Goal: Task Accomplishment & Management: Complete application form

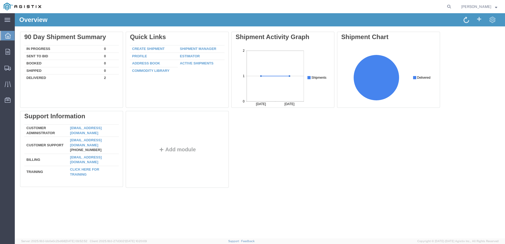
drag, startPoint x: 27, startPoint y: 214, endPoint x: 259, endPoint y: 142, distance: 242.6
click at [259, 142] on div "Delete 90 Day Shipment Summary In Progress 0 Sent To Bid 0 Booked 0 Shipped 0 D…" at bounding box center [259, 111] width 479 height 158
click at [6, 35] on icon at bounding box center [8, 36] width 6 height 6
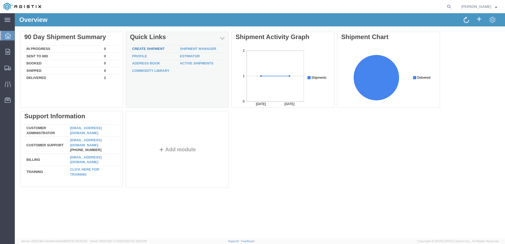
click at [146, 50] on link "Create Shipment" at bounding box center [148, 49] width 32 height 4
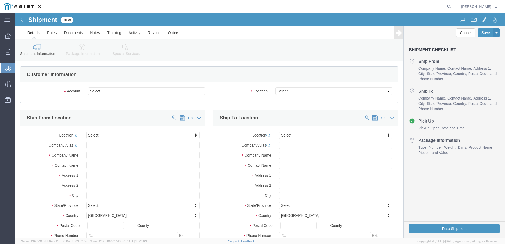
select select
click select "Select [PERSON_NAME] Manufacturing Co PG&E"
select select "9596"
click select "Select [PERSON_NAME] Manufacturing Co PG&E"
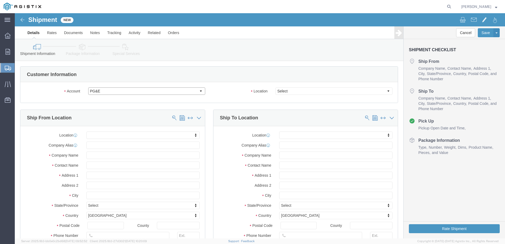
select select "PURCHORD"
select select
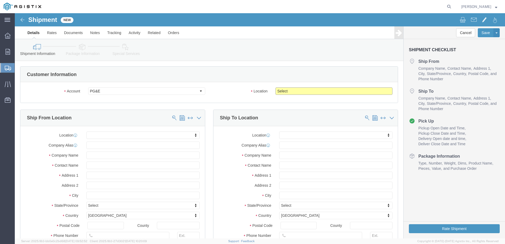
click select "Select All Others [GEOGRAPHIC_DATA] [GEOGRAPHIC_DATA] [GEOGRAPHIC_DATA] [GEOGRA…"
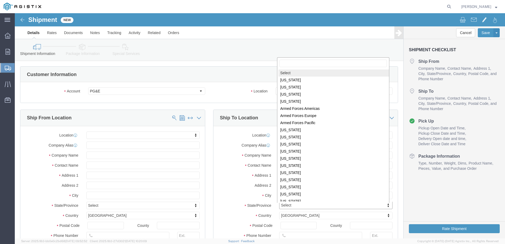
drag, startPoint x: 329, startPoint y: 227, endPoint x: 329, endPoint y: 238, distance: 10.8
drag, startPoint x: 272, startPoint y: 122, endPoint x: 287, endPoint y: 118, distance: 15.3
select select
select select "CA"
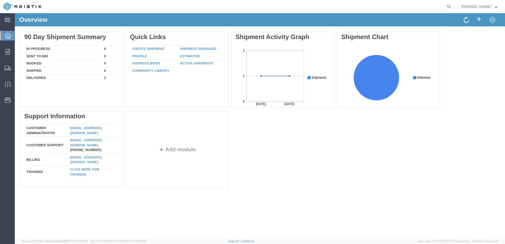
drag, startPoint x: 167, startPoint y: 138, endPoint x: 312, endPoint y: 136, distance: 145.2
click at [312, 136] on div "Delete 90 Day Shipment Summary In Progress 0 Sent To Bid 0 Booked 0 Shipped 0 D…" at bounding box center [259, 111] width 479 height 158
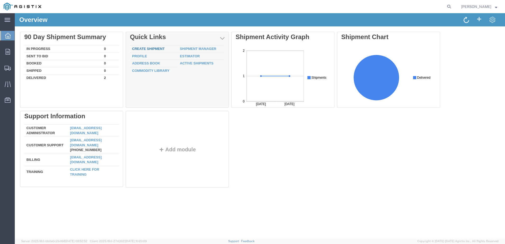
click at [157, 48] on link "Create Shipment" at bounding box center [148, 49] width 32 height 4
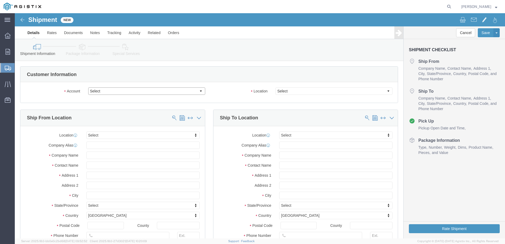
click select "Select [PERSON_NAME] Manufacturing Co PG&E"
select select "9596"
click select "Select [PERSON_NAME] Manufacturing Co PG&E"
select select "PURCHORD"
select select
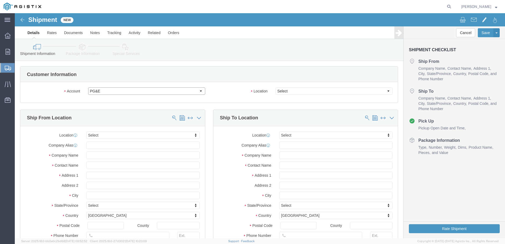
select select
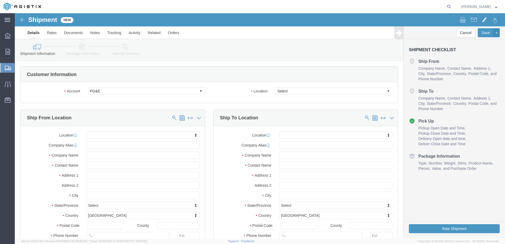
click div
click select "Select All Others [GEOGRAPHIC_DATA] [GEOGRAPHIC_DATA] [GEOGRAPHIC_DATA] [GEOGRA…"
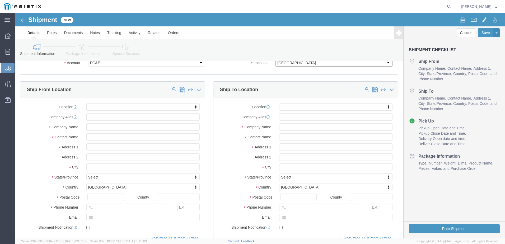
scroll to position [26, 0]
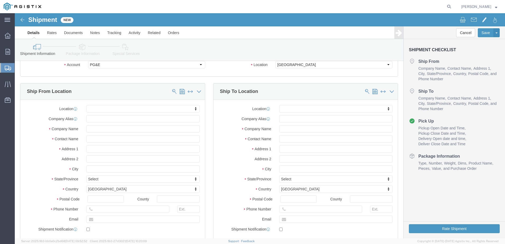
click div "Location Select All Others [GEOGRAPHIC_DATA] [GEOGRAPHIC_DATA] [GEOGRAPHIC_DATA…"
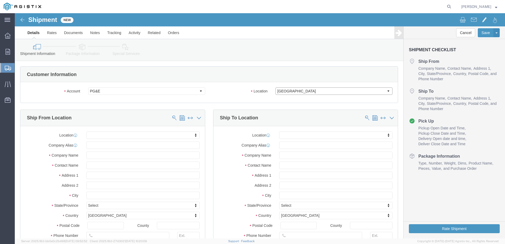
click select "Select All Others [GEOGRAPHIC_DATA] [GEOGRAPHIC_DATA] [GEOGRAPHIC_DATA] [GEOGRA…"
select select "23082"
click select "Select All Others [GEOGRAPHIC_DATA] [GEOGRAPHIC_DATA] [GEOGRAPHIC_DATA] [GEOGRA…"
click input "text"
type input "[PERSON_NAME] Manufacturing"
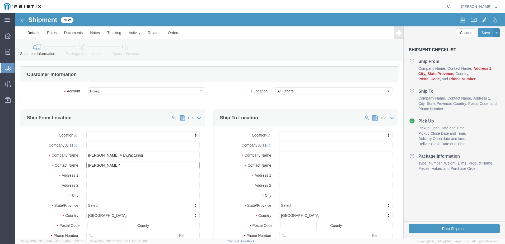
type input "[PERSON_NAME]"
click p "- [PERSON_NAME] Manufacturing Co - ([PERSON_NAME]) [STREET_ADDRESS][US_STATE]"
select select
type input "[PERSON_NAME] Manufacturing Co"
type input "[PERSON_NAME]"
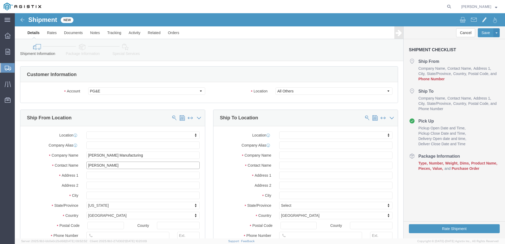
type input "[GEOGRAPHIC_DATA][US_STATE]"
type input "Bellingham"
select select "WA"
type input "98229"
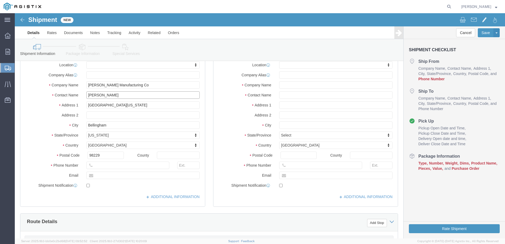
scroll to position [79, 0]
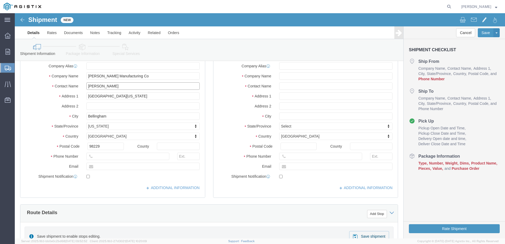
type input "[PERSON_NAME]"
click input "text"
type input "3607331700"
type input "337"
type input "[EMAIL_ADDRESS][DOMAIN_NAME]"
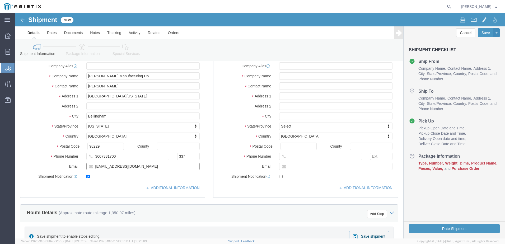
checkbox input "true"
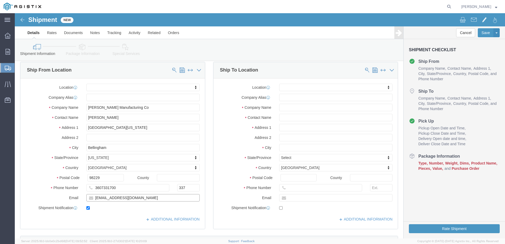
scroll to position [0, 0]
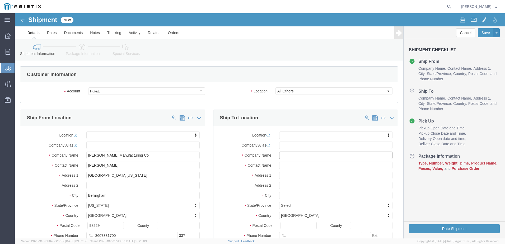
click input "text"
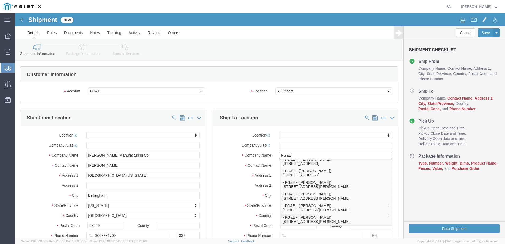
type input "PG&E"
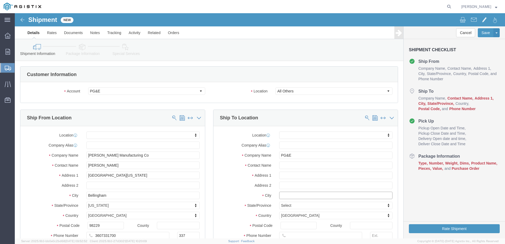
click input "text"
type input "Fres"
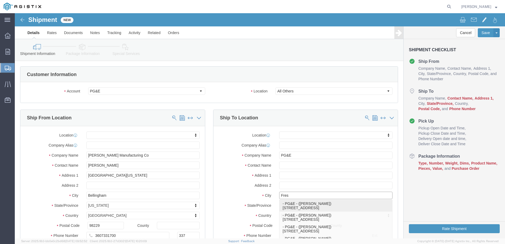
click div "- PG&E - ([PERSON_NAME]) [STREET_ADDRESS]"
select select
type input "[PERSON_NAME]"
type input "2221 S Orange"
type input "[GEOGRAPHIC_DATA]"
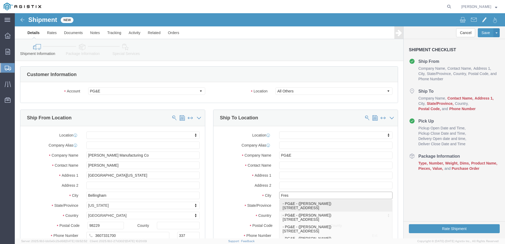
type input "93725"
type input "[PHONE_NUMBER]"
select select "CA"
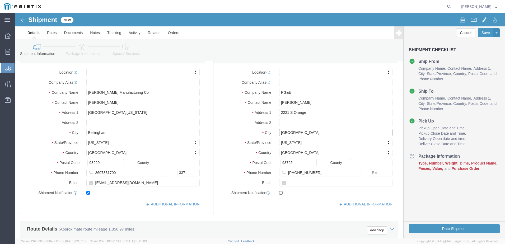
scroll to position [79, 0]
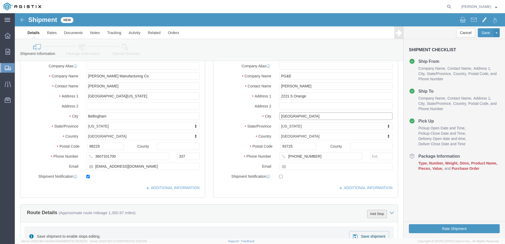
type input "[GEOGRAPHIC_DATA]"
select select
click button "Add Stop"
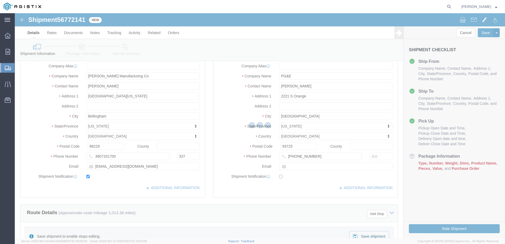
select select "PURCHORD"
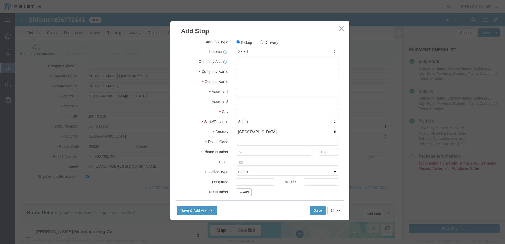
click label "Delivery"
click input "Delivery"
radio input "true"
select select
click input "text"
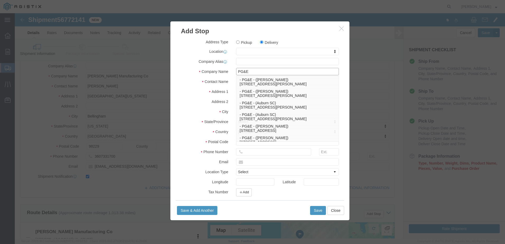
type input "PG&E"
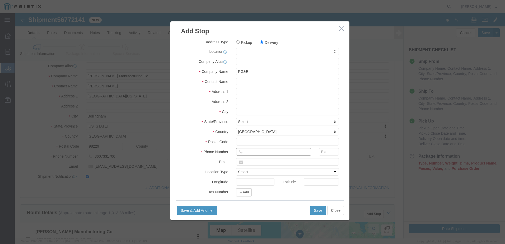
click input "text"
type input "wheatland"
click p "- PG&E - () [STREET_ADDRESS]"
select select
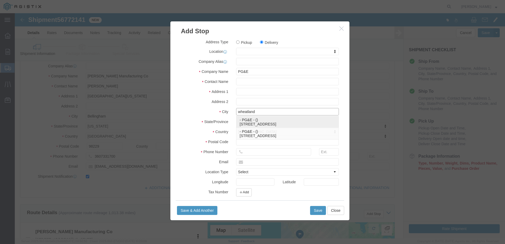
type input "[STREET_ADDRESS]"
type input "Wheatland"
type input "95692"
select select "CA"
type input "Wheatland"
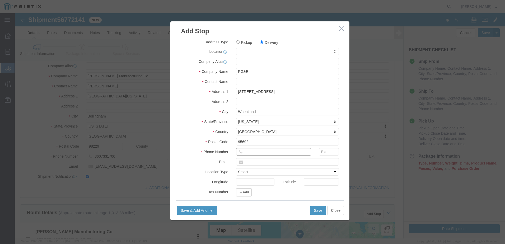
click input "text"
paste input "[PHONE_NUMBER]"
type input "[PHONE_NUMBER]"
click select "Select Business No Loading Dock Business Business w/ Loading Dock Construction …"
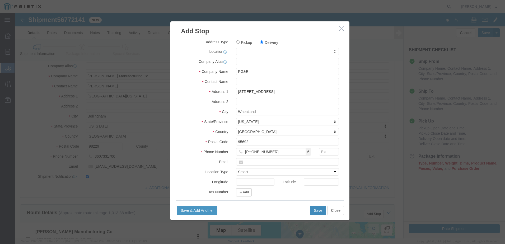
click button "Save"
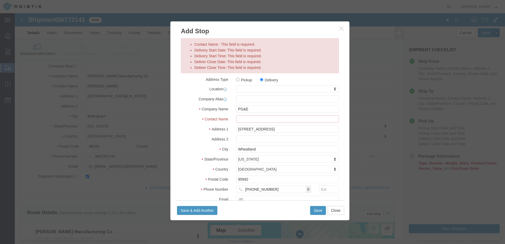
click input "Contact Name : This field is required."
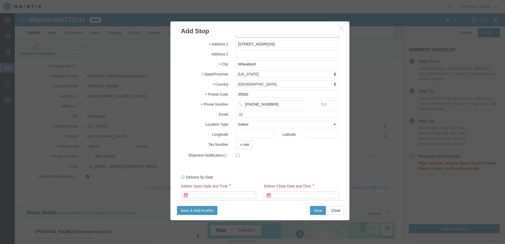
scroll to position [87, 0]
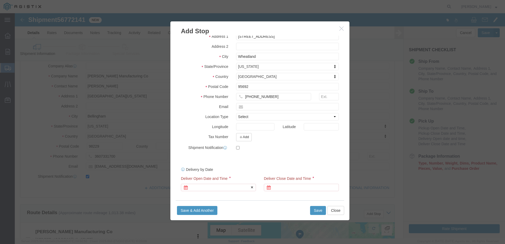
type input "PG&E"
click icon
click div
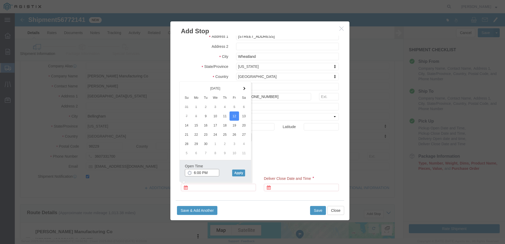
click input "6:00 PM"
click input "8:00 PM"
type input "8:00 AM"
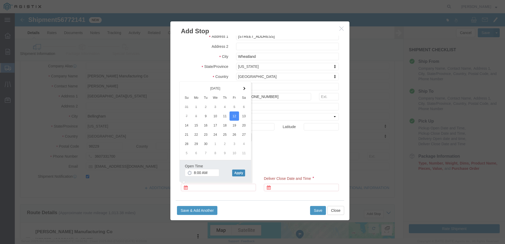
click button "Apply"
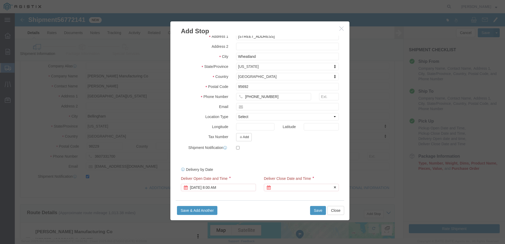
click icon
click div
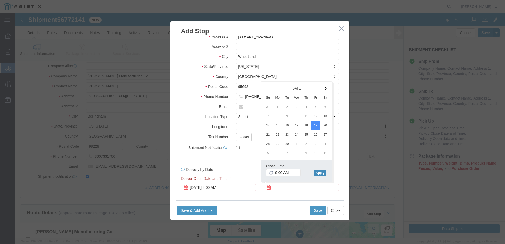
click button "Apply"
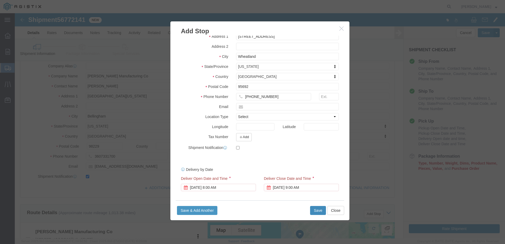
click button "Save"
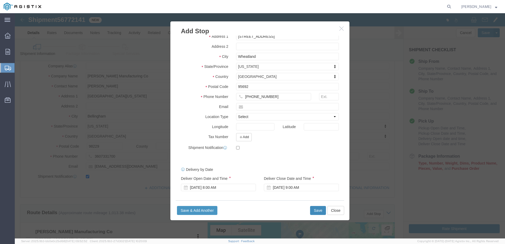
select select "D"
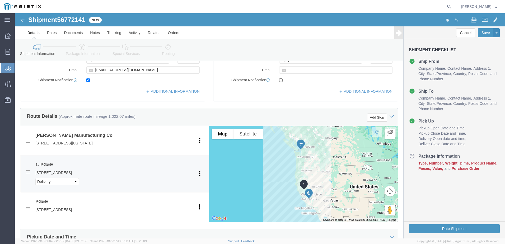
scroll to position [185, 0]
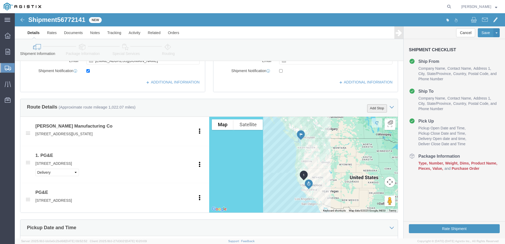
click button "Add Stop"
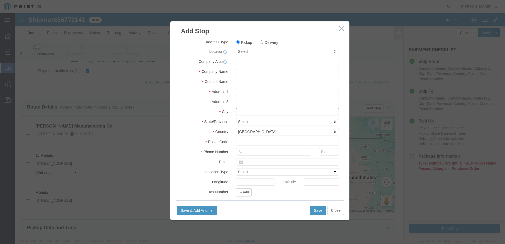
click input "text"
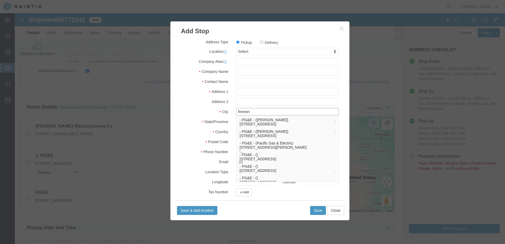
type input "fremon"
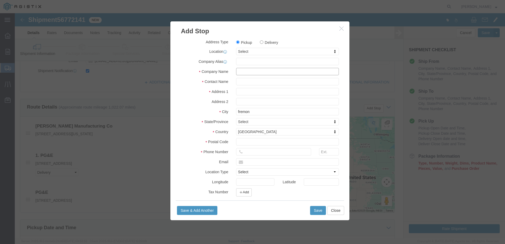
click input "text"
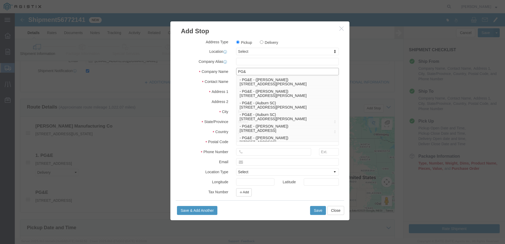
type input "PG&E"
type input "[PERSON_NAME]"
type input "[STREET_ADDRESS][PERSON_NAME]"
type input "El Cerrito"
type input "94530"
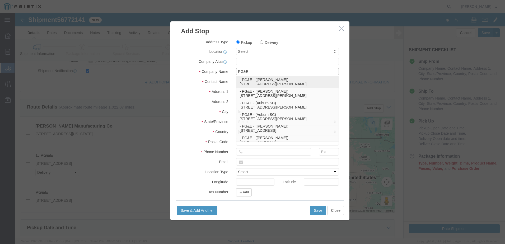
type input "[PHONE_NUMBER]"
type input "[EMAIL_ADDRESS][DOMAIN_NAME]"
checkbox input "true"
select select "CA"
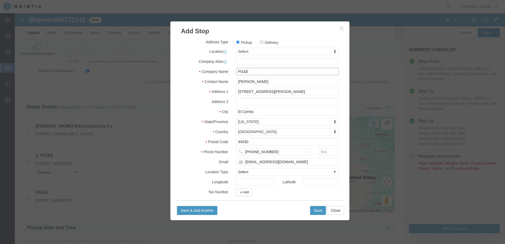
type input "PG&E"
click input "El Cerrito"
drag, startPoint x: 251, startPoint y: 100, endPoint x: 193, endPoint y: 100, distance: 57.3
click div "City El Cerrito fremon"
type input "fre"
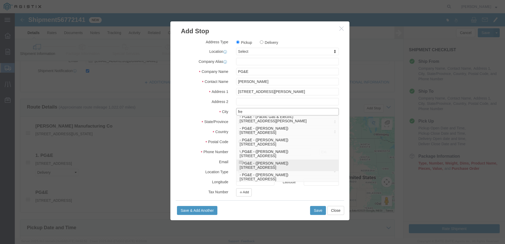
scroll to position [0, 0]
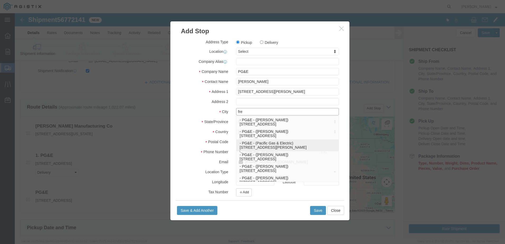
click p "- PG&E - (Pacific Gas & Electric) [STREET_ADDRESS][PERSON_NAME]"
type input "Pacific Gas & Electric"
type input "[STREET_ADDRESS][PERSON_NAME]"
type input "Fremont"
type input "94538"
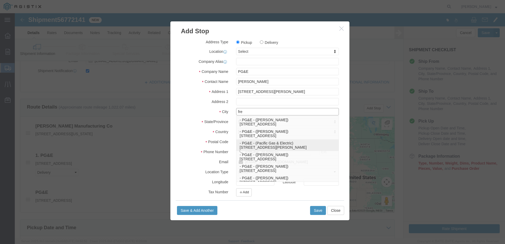
type input "[PHONE_NUMBER]"
checkbox input "false"
select select "CA"
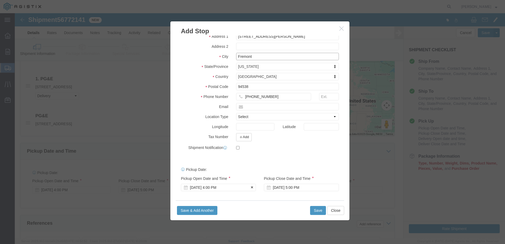
scroll to position [264, 0]
type input "Fremont"
click div "[DATE] 4:00 PM"
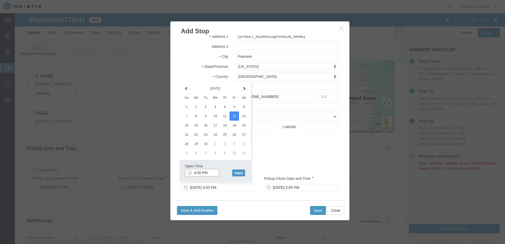
click input "4:00 PM"
click input "8:00 PM"
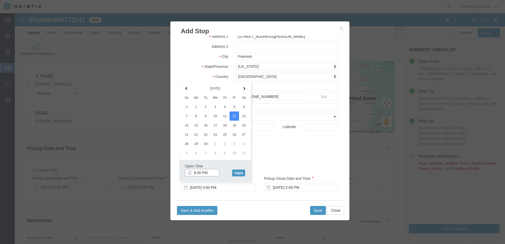
click input "8:00 PM"
type input "8:00 AM"
click button "Apply"
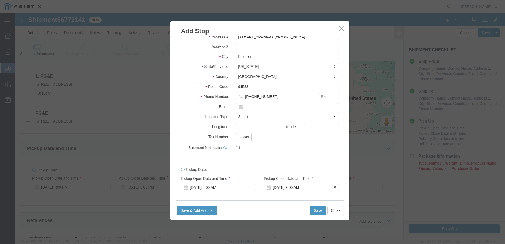
click div "[DATE] 9:00 AM"
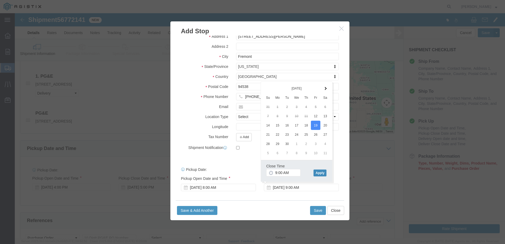
click button "Apply"
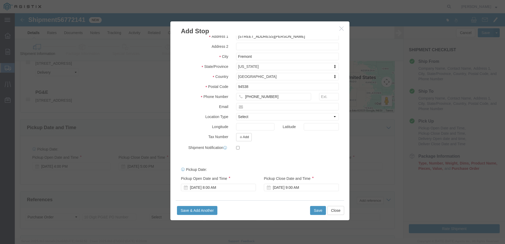
scroll to position [317, 0]
click button "Save"
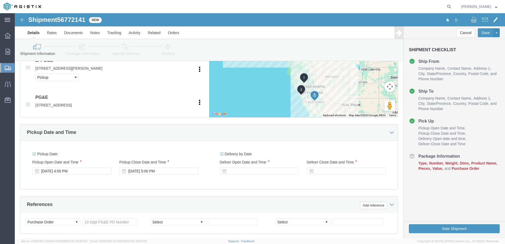
scroll to position [264, 0]
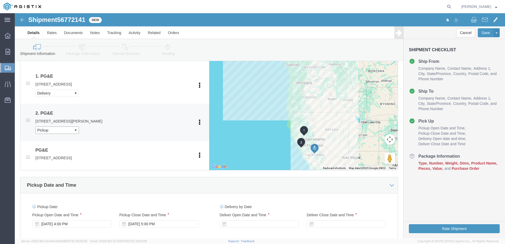
click select "Pickup Delivery"
select select "D"
click select "Pickup Delivery"
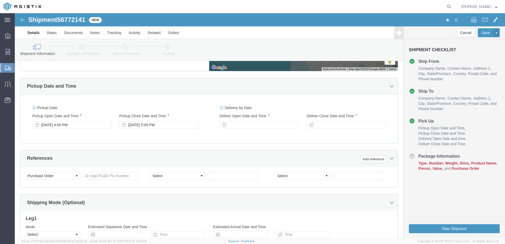
scroll to position [370, 0]
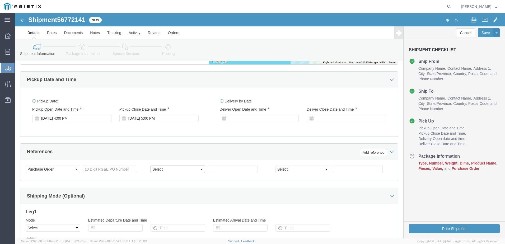
click select "Select Account Type Activity ID Airline Appointment Number ASN Batch Request # …"
select select "PURCHORD"
click select "Select Account Type Activity ID Airline Appointment Number ASN Batch Request # …"
select select "PURCHORD"
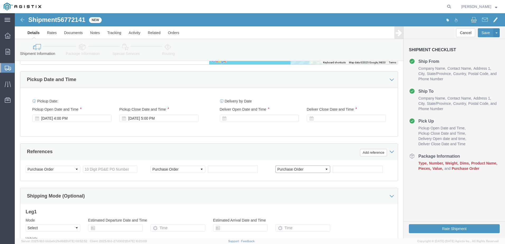
click select "Select Account Type Activity ID Airline Appointment Number ASN Batch Request # …"
click input "text"
paste input "3501412791"
type input "3501412791"
click input "text"
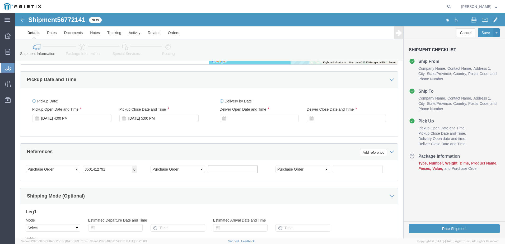
paste input "3501412790"
type input "3501412790"
click input "text"
paste input "3501412792"
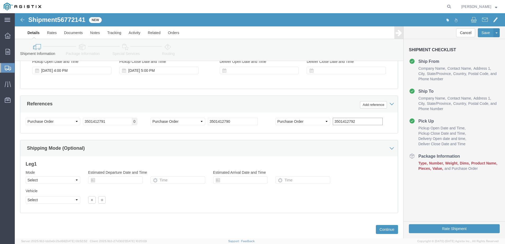
scroll to position [429, 0]
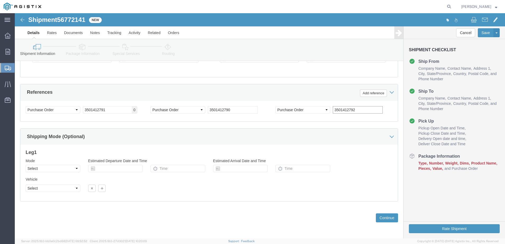
type input "3501412792"
click select "Select Air Less than Truckload Multi-Leg Ocean Freight Rail Small Parcel Truckl…"
select select "TL"
click select "Select Air Less than Truckload Multi-Leg Ocean Freight Rail Small Parcel Truckl…"
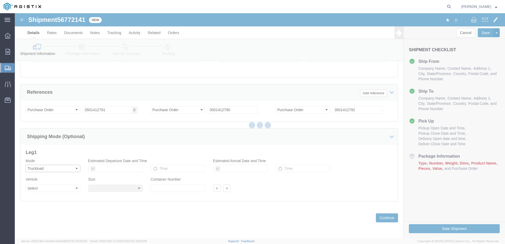
select select
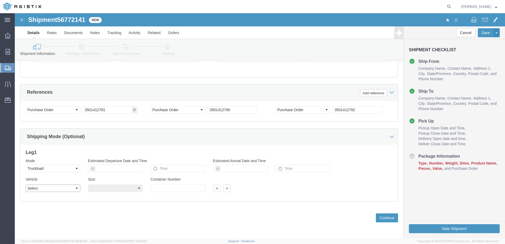
click select "Select 1-Ton (PSS) 10 Wheel 10 Yard Dump Truck 20 Yard Dump Truck Bobtail Botto…"
select select "FLBD"
click select "Select 1-Ton (PSS) 10 Wheel 10 Yard Dump Truck 20 Yard Dump Truck Bobtail Botto…"
click icon
click input "text"
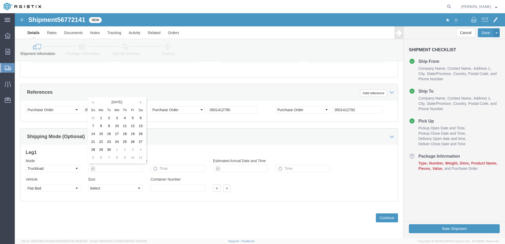
click icon
click input "text"
click td "10"
type input "[DATE]"
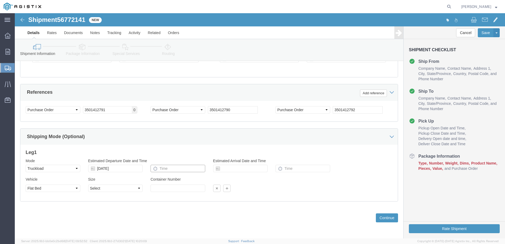
click input "text"
type input "8:00 AM"
click icon
click input "text"
click td "17"
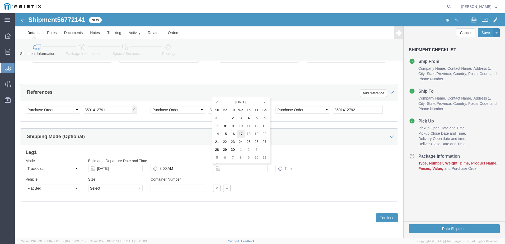
type input "[DATE]"
click input "text"
type input "3:00 PM"
click button "Continue"
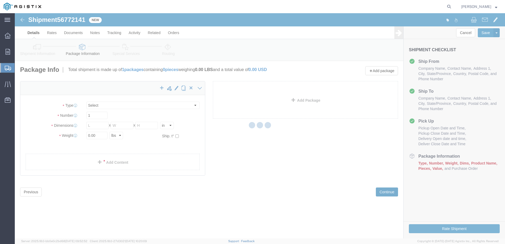
scroll to position [0, 0]
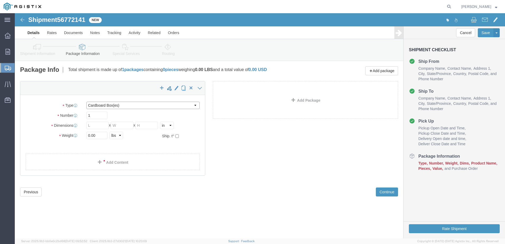
click select "Select Bulk Bundle(s) Cardboard Box(es) Carton(s) Crate(s) Drum(s) (Fiberboard)…"
select select "BNDL"
click select "Select Bulk Bundle(s) Cardboard Box(es) Carton(s) Crate(s) Drum(s) (Fiberboard)…"
click input "text"
type input "79"
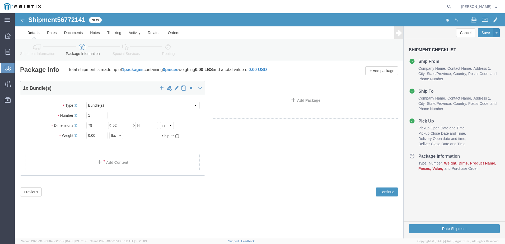
type input "52"
type input "44"
click input "0.00"
type input "2286"
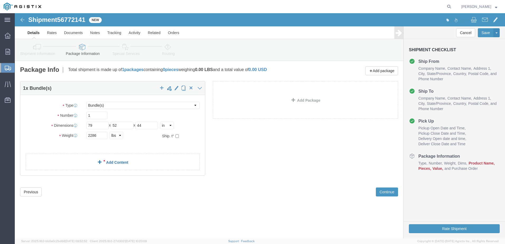
click link "Add Content"
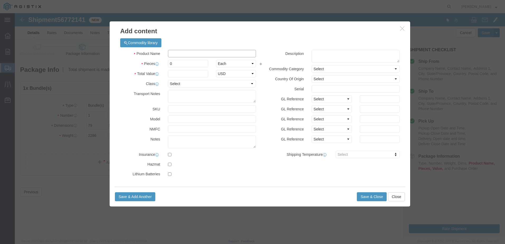
click input "text"
type input "BR-CNK6"
click input "0"
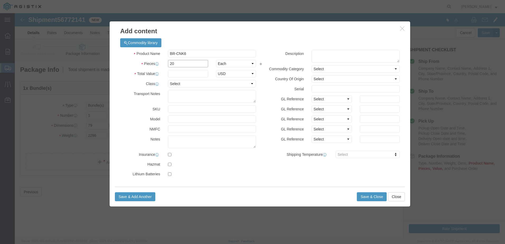
type input "20"
click input "text"
type input "14858.00"
click select "Select 50 55 60 65 70 85 92.5 100 125 175 250 300 400"
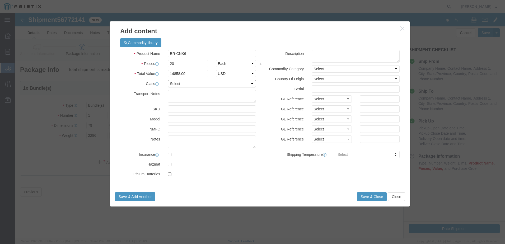
select select "50"
click select "Select 50 55 60 65 70 85 92.5 100 125 175 250 300 400"
click label "Model"
click button "Commodity library"
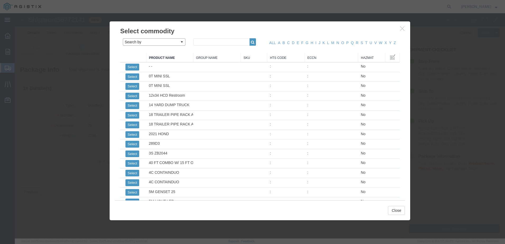
click select "Search by Class Commodity Quantity Commodity Value Commodity Value Country Desc…"
select select "commodityGroup"
click select "Search by Class Commodity Quantity Commodity Value Commodity Value Country Desc…"
click input "text"
type input "br-cnk6"
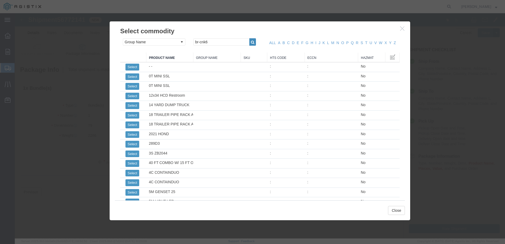
click icon "button"
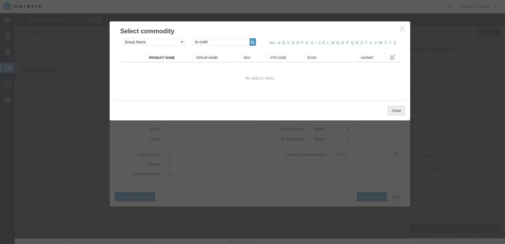
click button "Close"
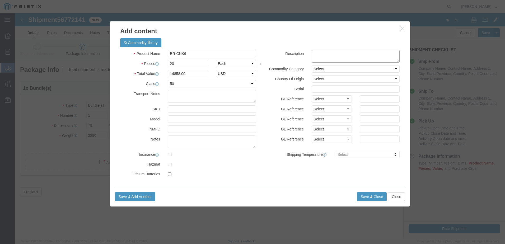
click textarea
paste textarea "5-3/4" x 5-3/4" x 6'-0""
type textarea "[PERSON_NAME] Kickstand Pro - 5-3/4" x 5-3/4" x 6'-0""
click select "Select 50 55 60 65 70 85 92.5 100 125 175 250 300 400"
select select "70"
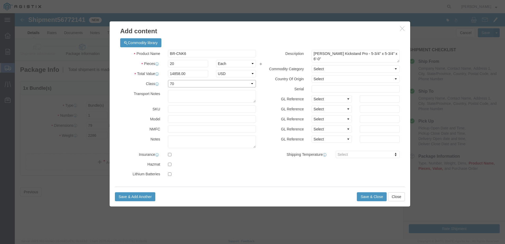
click select "Select 50 55 60 65 70 85 92.5 100 125 175 250 300 400"
click button "Save & Close"
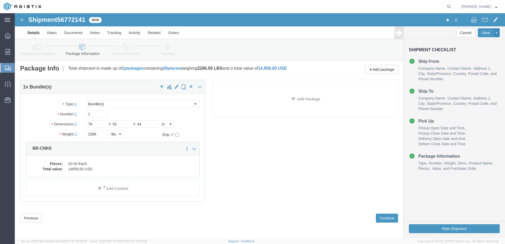
scroll to position [2, 0]
click button "Continue"
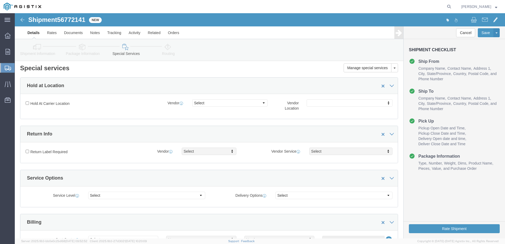
click icon
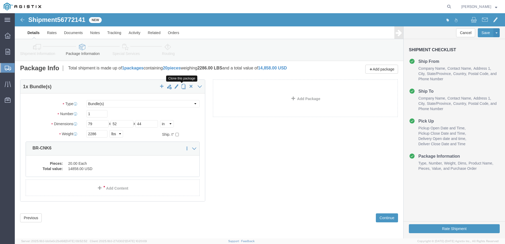
click span "button"
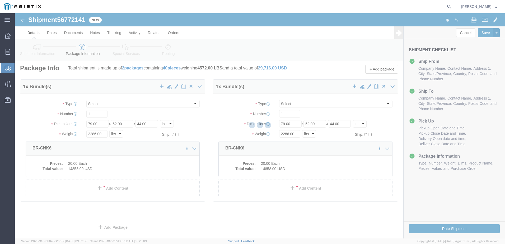
select select "BNDL"
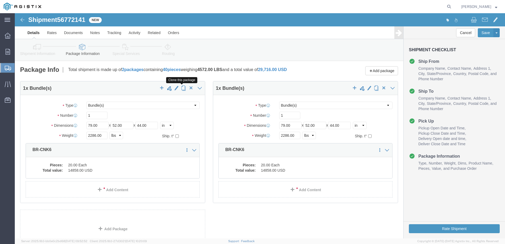
click span "button"
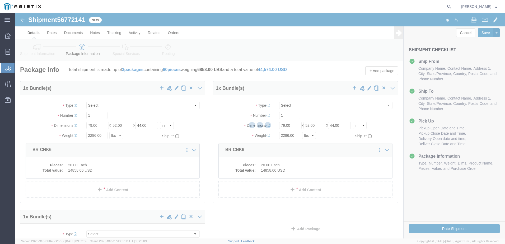
select select "BNDL"
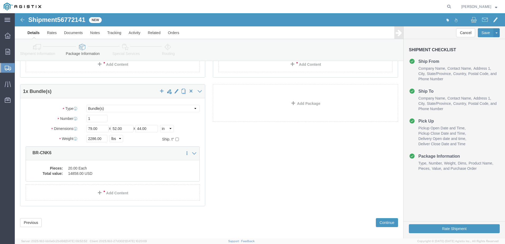
scroll to position [130, 0]
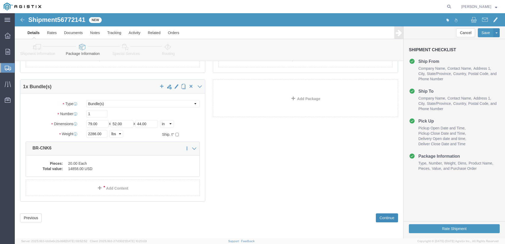
click button "Continue"
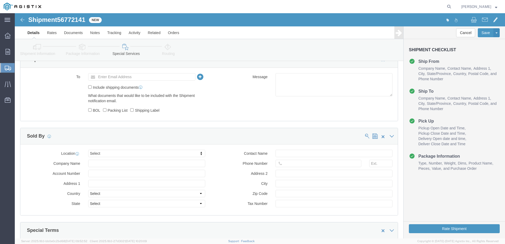
scroll to position [202, 0]
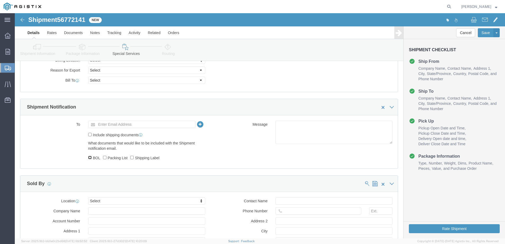
click input "BOL"
checkbox input "true"
click input "Shipping Label"
checkbox input "true"
click input "text"
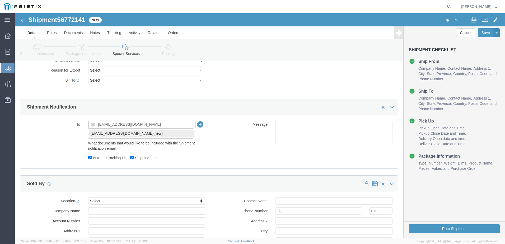
type input "[EMAIL_ADDRESS][DOMAIN_NAME]"
click label "Include shipping documents"
click input "Include shipping documents"
checkbox input "true"
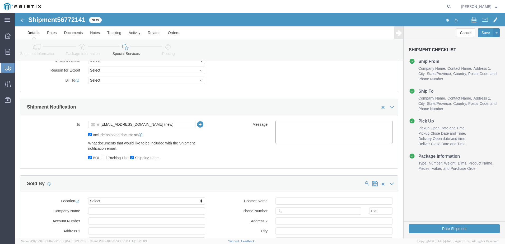
click div "Message"
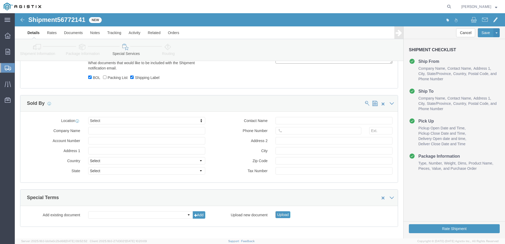
scroll to position [308, 0]
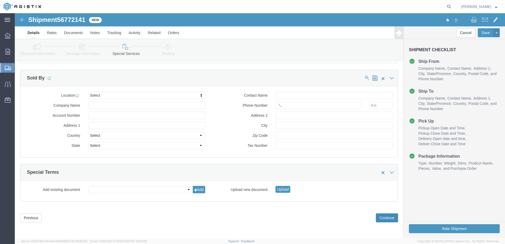
click button "Continue"
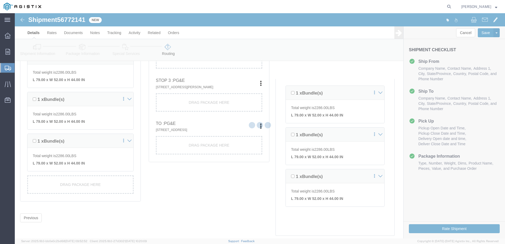
scroll to position [184, 0]
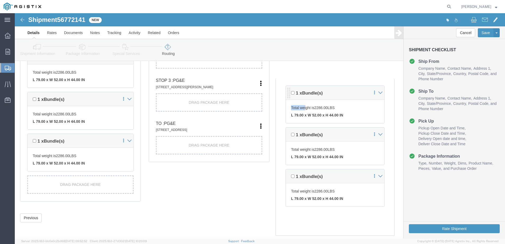
drag, startPoint x: 319, startPoint y: 82, endPoint x: 290, endPoint y: 96, distance: 32.1
click div "1 x Bundle(s) Total weight is 2286.00 LBS L 79.00 x W 52.00 x H 44.00 IN"
drag, startPoint x: 290, startPoint y: 96, endPoint x: 278, endPoint y: 80, distance: 19.7
click input "checkbox"
click p "Total weight is 2286.00 LBS"
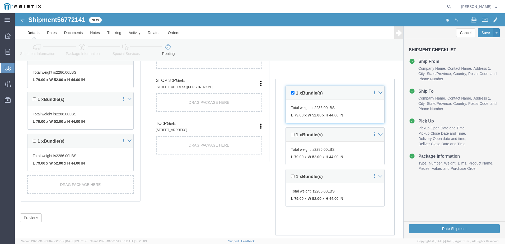
click div "Pickups + Add Stop From : [PERSON_NAME] Manufacturing Co [GEOGRAPHIC_DATA][US_S…"
click input "checkbox"
checkbox input "false"
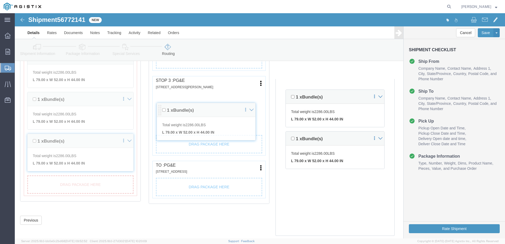
drag, startPoint x: 274, startPoint y: 82, endPoint x: 145, endPoint y: 100, distance: 130.0
click div "Pickups + Add Stop From : [PERSON_NAME] Manufacturing Co [GEOGRAPHIC_DATA][US_S…"
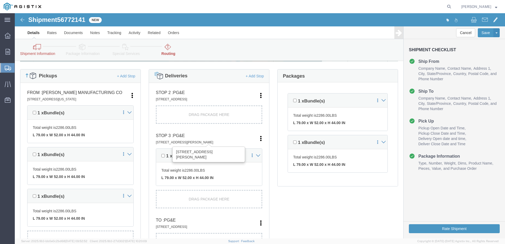
scroll to position [132, 0]
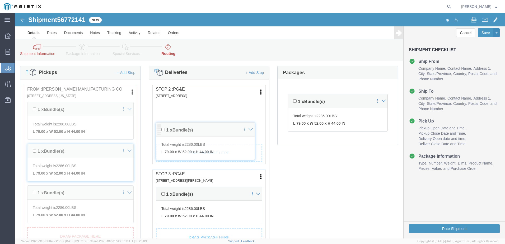
drag, startPoint x: 274, startPoint y: 86, endPoint x: 144, endPoint y: 118, distance: 133.6
click div "Pickups + Add Stop From : [PERSON_NAME] Manufacturing Co [GEOGRAPHIC_DATA][US_S…"
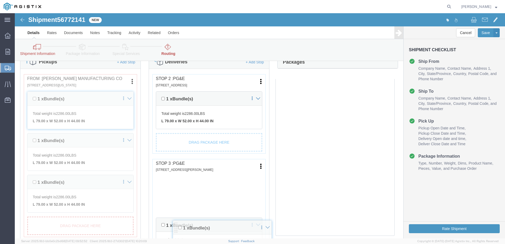
scroll to position [158, 0]
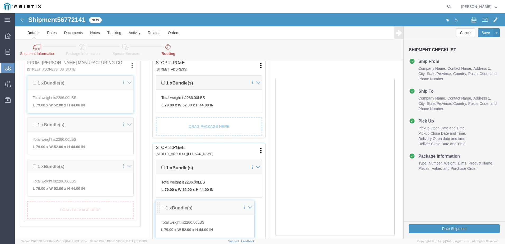
drag, startPoint x: 272, startPoint y: 196, endPoint x: 142, endPoint y: 197, distance: 130.1
click div "Pickups + Add Stop From : [PERSON_NAME] Manufacturing Co [GEOGRAPHIC_DATA][US_S…"
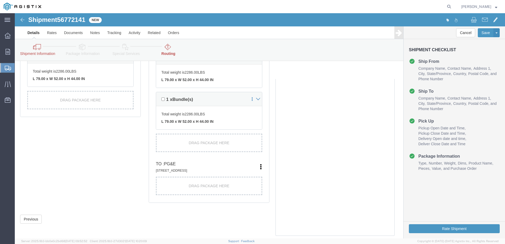
scroll to position [270, 0]
click button "Previous"
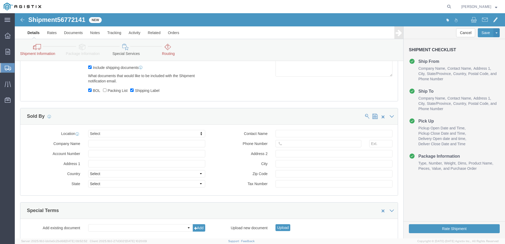
scroll to position [308, 0]
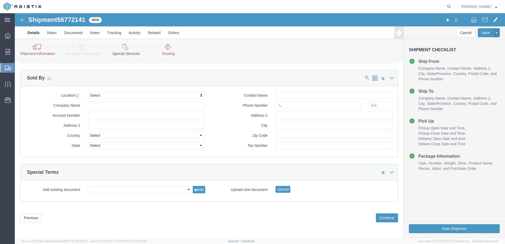
click div "Previous Continue"
click button "Continue"
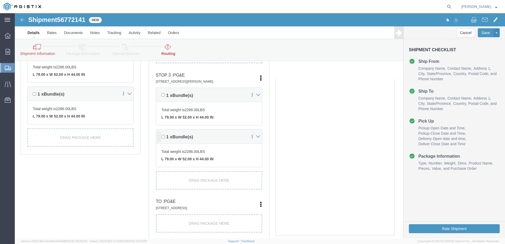
scroll to position [217, 0]
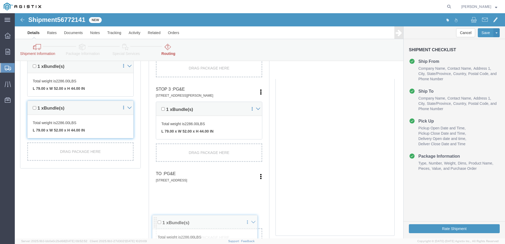
drag, startPoint x: 144, startPoint y: 138, endPoint x: 141, endPoint y: 210, distance: 71.6
click div "Pickups + Add Stop From : [PERSON_NAME] Manufacturing Co [GEOGRAPHIC_DATA][US_S…"
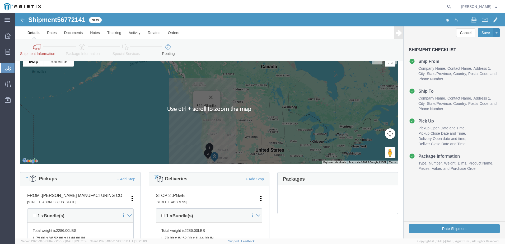
scroll to position [53, 0]
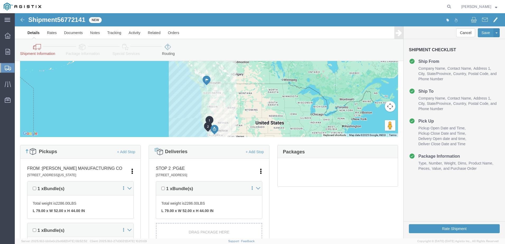
click div "Pickups + Add Stop From : [PERSON_NAME] Manufacturing Co [GEOGRAPHIC_DATA][US_S…"
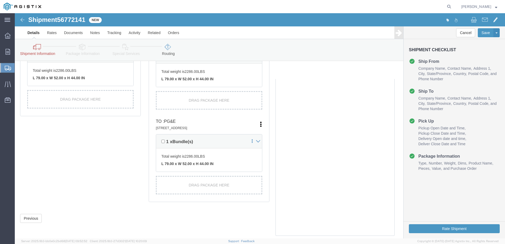
scroll to position [270, 0]
click button "Rate Shipment"
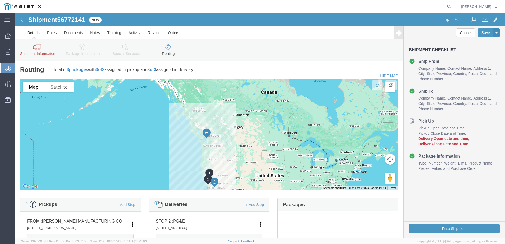
click li "Delivery Open date and time"
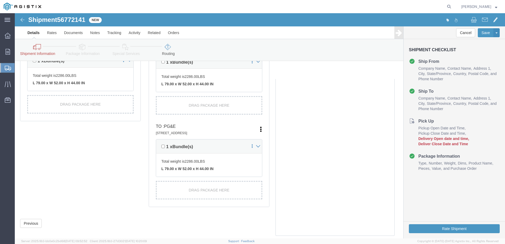
scroll to position [270, 0]
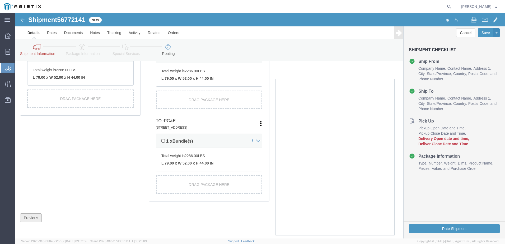
click button "Previous"
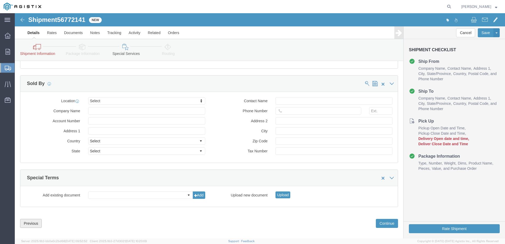
scroll to position [308, 0]
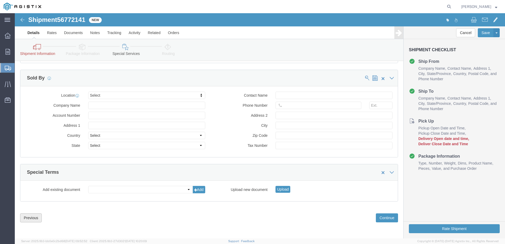
click button "Previous"
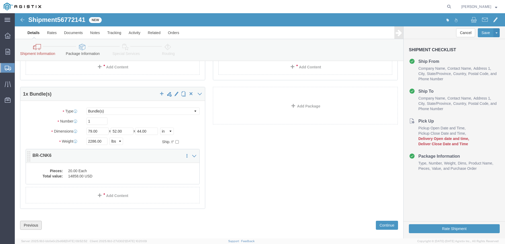
scroll to position [130, 0]
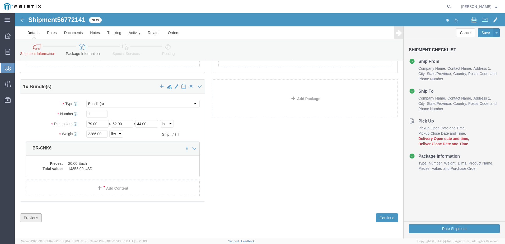
drag, startPoint x: 11, startPoint y: 203, endPoint x: 56, endPoint y: 205, distance: 44.4
click button "Previous"
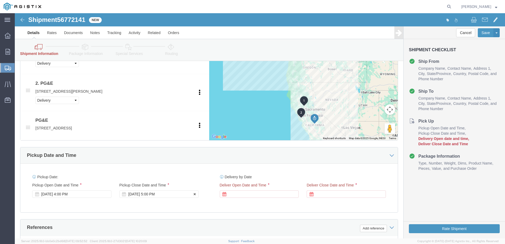
scroll to position [297, 0]
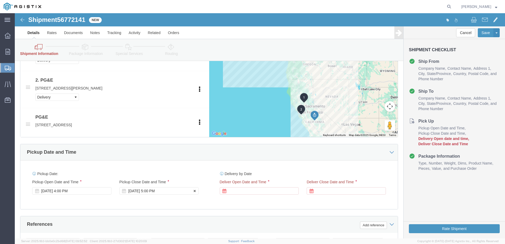
click div "[DATE] 5:00 PM"
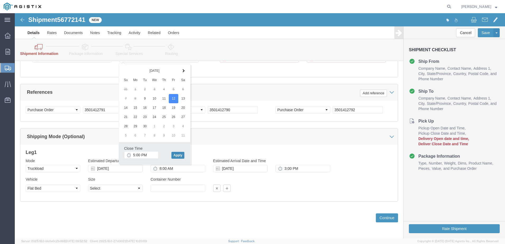
click button "Apply"
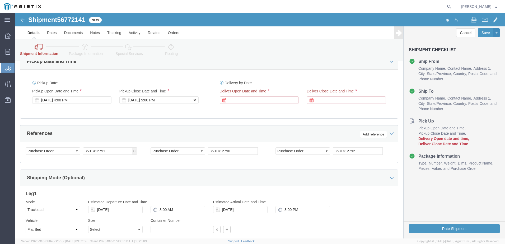
scroll to position [403, 0]
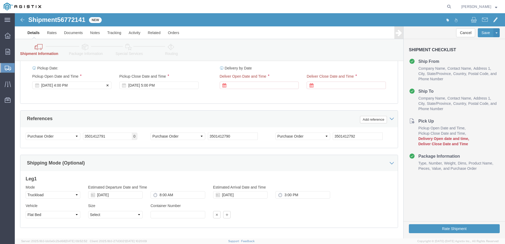
click div "[DATE] 4:00 PM"
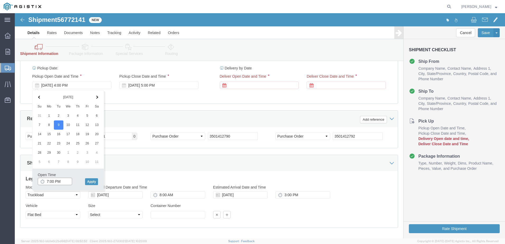
click input "7:00 PM"
type input "7:00 AM"
click button "Apply"
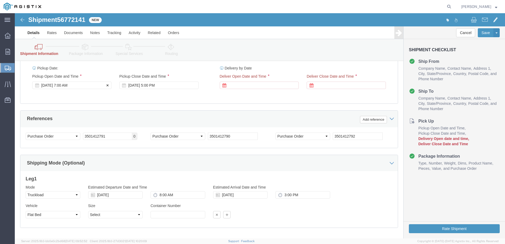
click div "[DATE] 7:00 AM"
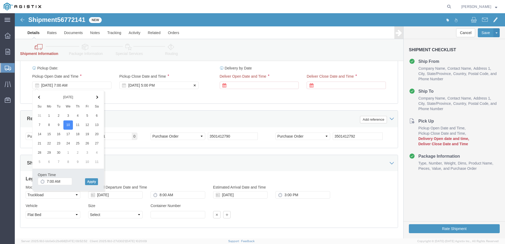
click div "[DATE] 5:00 PM"
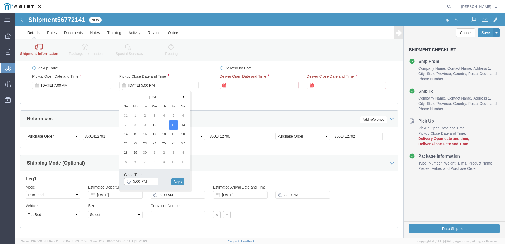
type input "2:00 PM"
click button "Apply"
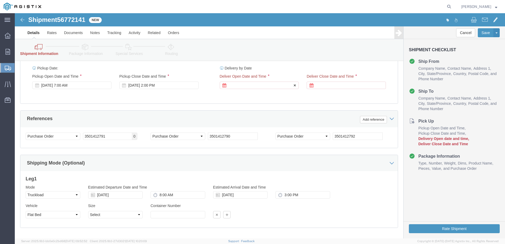
click div
click input "8:00 PM"
type input "8:00 AM"
click button "Apply"
click div
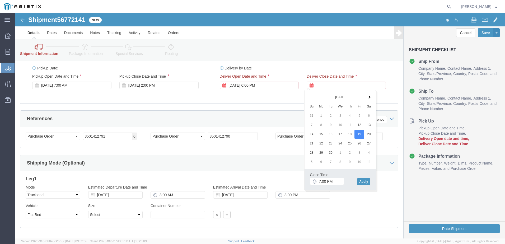
type input "3:00 PM"
click button "Apply"
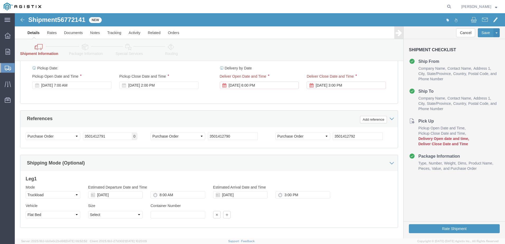
click div "Mode Select Air Less than Truckload Multi-Leg Ocean Freight Rail Small Parcel T…"
click div "Vehicle Select 1-Ton (PSS) 10 Wheel 10 Yard Dump Truck 20 Yard Dump Truck Bobta…"
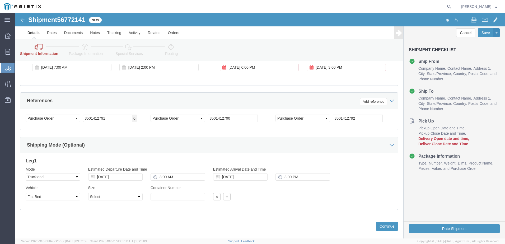
scroll to position [429, 0]
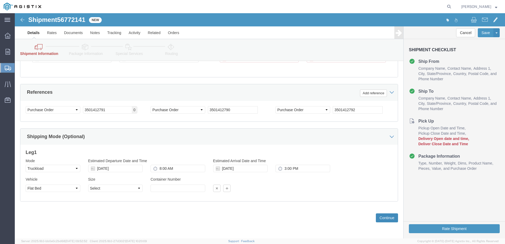
click button "Continue"
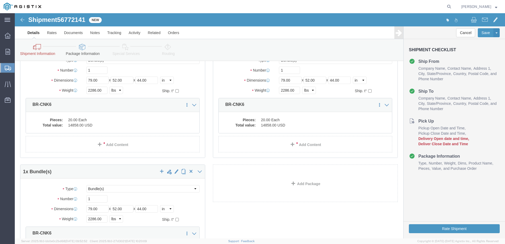
scroll to position [130, 0]
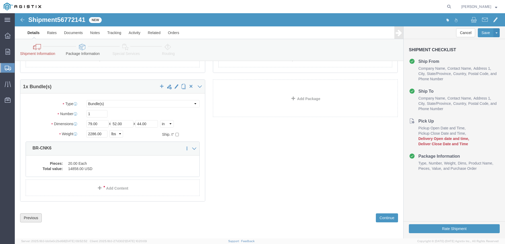
click button "Previous"
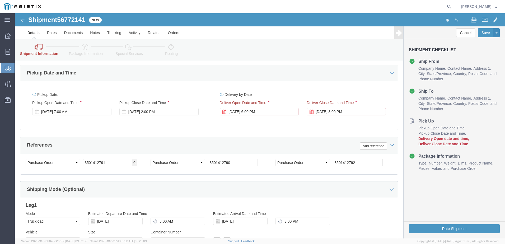
scroll to position [350, 0]
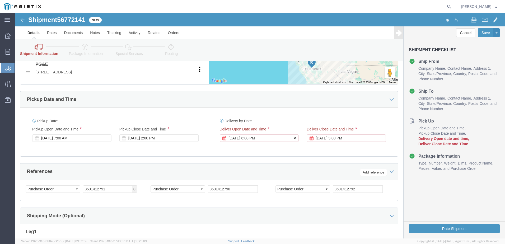
click div "[DATE] 6:00 PM"
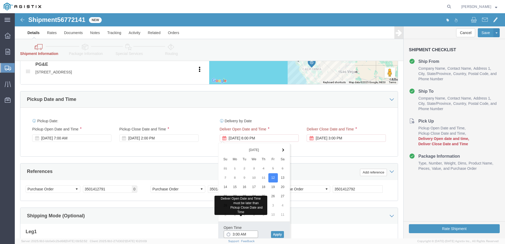
click input "3:00 AM"
click button "Apply"
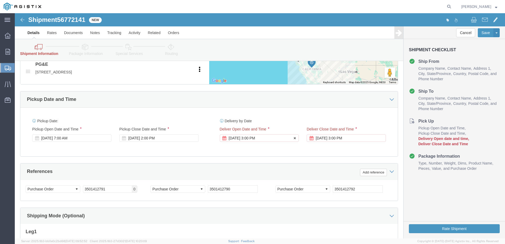
click div "[DATE] 3:00 PM"
click input "3:00 PM"
type input "3:00 AM"
click div "[DATE] 2:00 PM"
click input "8:00 PM"
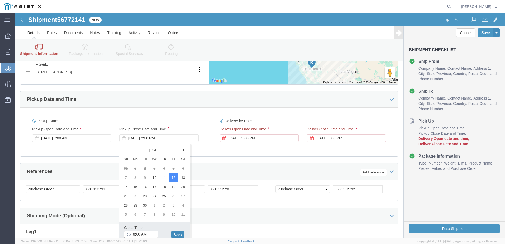
type input "8:00 AM"
click button "Apply"
click div "[DATE] 3:00 PM"
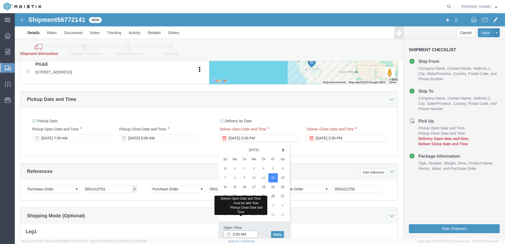
click input "3:00 AM"
type input "8:00 AM"
click button "Apply"
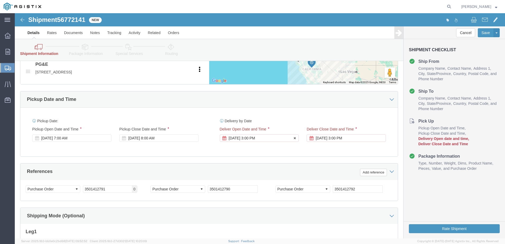
click div "[DATE] 3:00 PM"
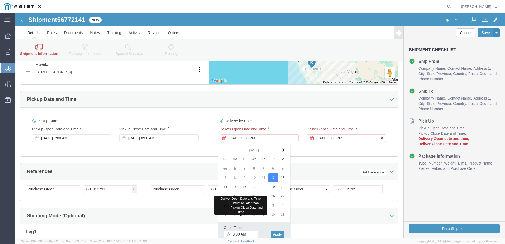
click div "[DATE] 3:00 PM"
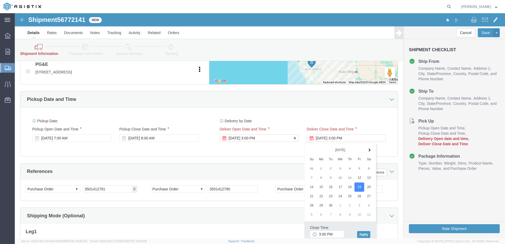
click div "[DATE] 3:00 PM"
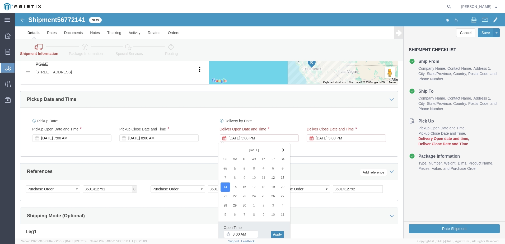
click button "Apply"
click div "[DATE] 8:00 AM"
click button "Apply"
click div "[DATE] 3:00 PM"
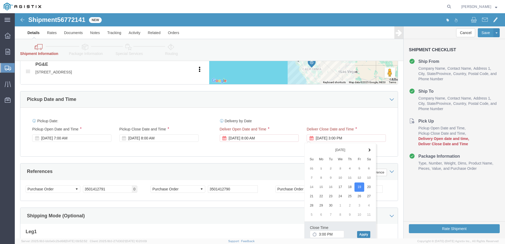
click button "Apply"
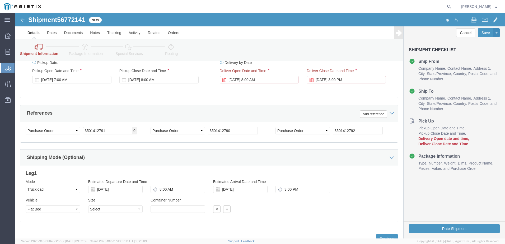
scroll to position [429, 0]
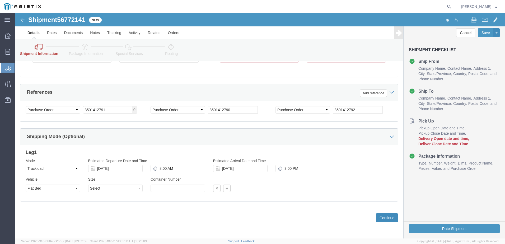
click button "Continue"
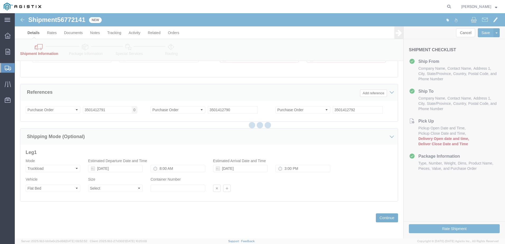
click at [384, 217] on div at bounding box center [260, 125] width 490 height 225
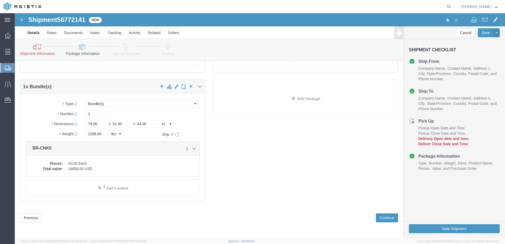
scroll to position [130, 0]
click button "Previous"
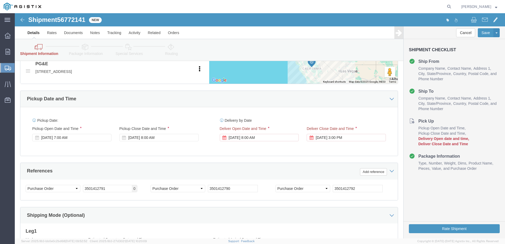
scroll to position [350, 0]
click div "[DATE] 8:00 AM"
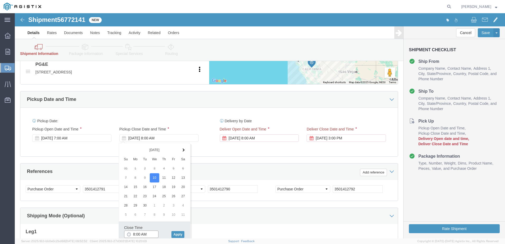
click input "8:00 AM"
click input "2:00 AM"
type input "2:00 PM"
click button "Apply"
click div "[DATE] 8:00 AM"
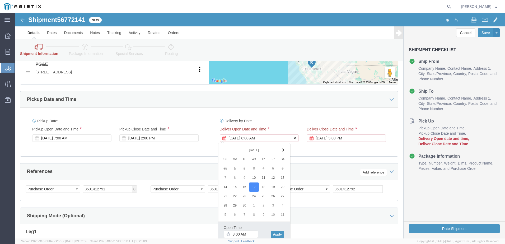
click div "[DATE] 8:00 AM"
click button "Apply"
click div "[DATE] 3:00 PM"
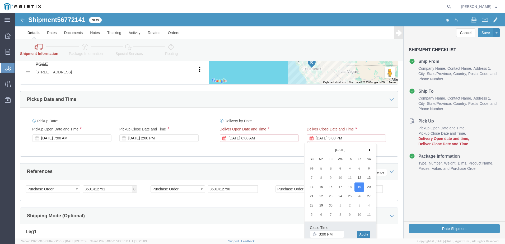
click button "Apply"
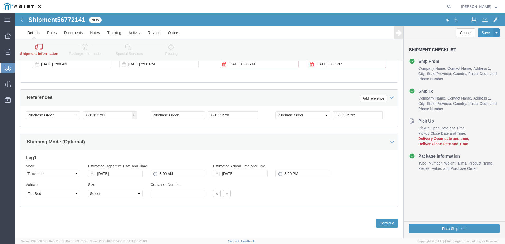
scroll to position [429, 0]
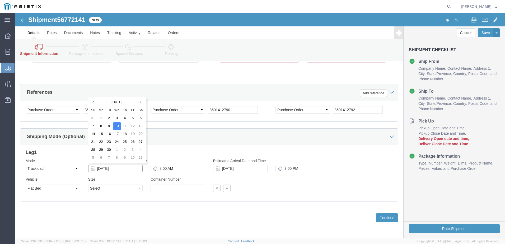
click input "[DATE]"
click div
click icon
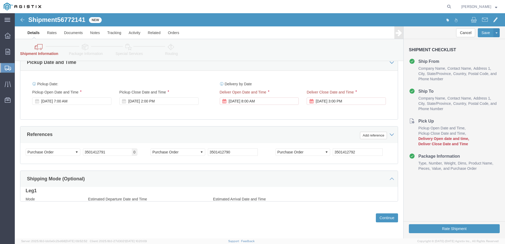
scroll to position [372, 0]
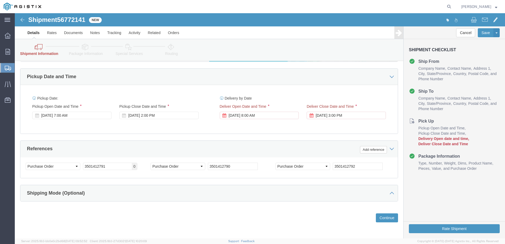
click div "Shipping Mode (Optional)"
click icon
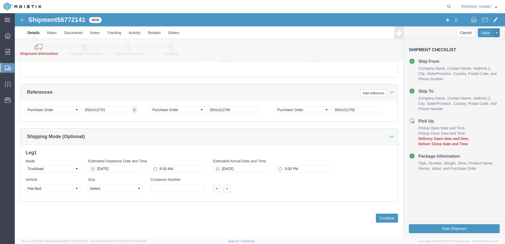
scroll to position [429, 0]
click input "[DATE]"
drag, startPoint x: 106, startPoint y: 154, endPoint x: 70, endPoint y: 158, distance: 36.7
click div "[DATE]"
type input "[DATE]"
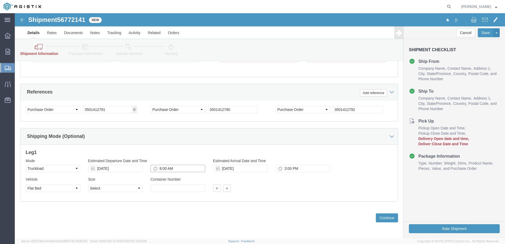
drag, startPoint x: 164, startPoint y: 157, endPoint x: 133, endPoint y: 157, distance: 31.7
click div "8:00 AM"
type input "8:00 AM"
drag, startPoint x: 167, startPoint y: 157, endPoint x: 140, endPoint y: 156, distance: 26.1
click div "8:00 AM"
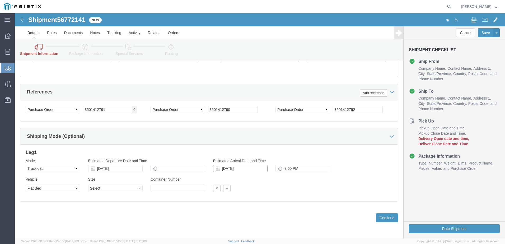
type input "12:00 AM"
drag, startPoint x: 231, startPoint y: 154, endPoint x: 200, endPoint y: 157, distance: 30.7
click div "[DATE]"
type input "[DATE]"
click input "3:00 PM"
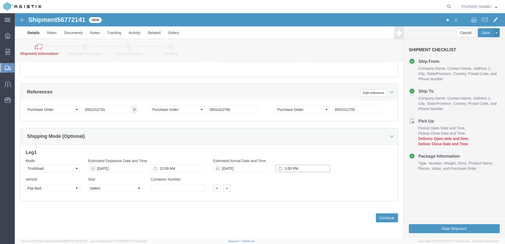
drag, startPoint x: 288, startPoint y: 156, endPoint x: 255, endPoint y: 158, distance: 32.8
click div "3:00 PM"
type input "12:00 AM"
click button "Continue"
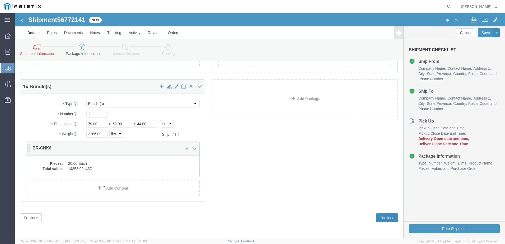
scroll to position [130, 0]
click button "Previous"
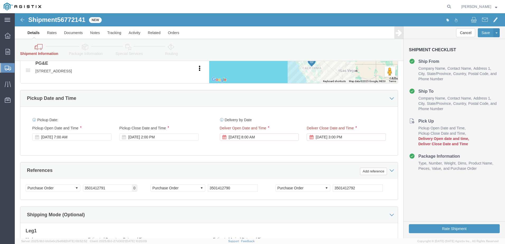
scroll to position [350, 0]
click div "[DATE] 8:00 AM"
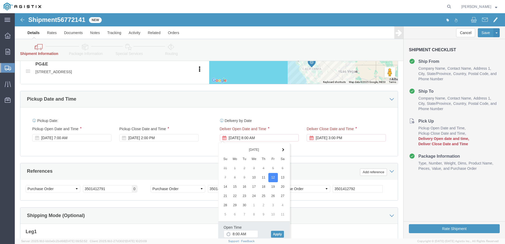
click label "Delivery by Date"
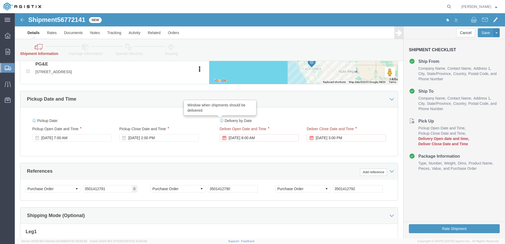
click icon
click div "[DATE] 8:00 AM"
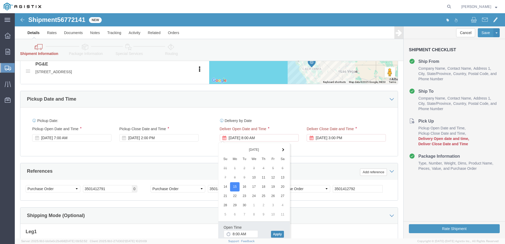
click button "Apply"
click div "[DATE] 3:00 PM"
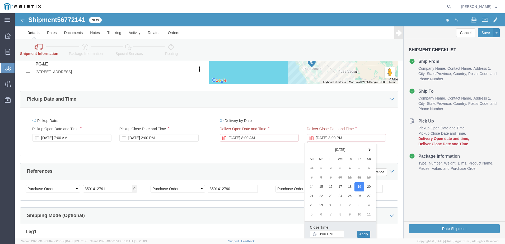
click button "Apply"
click label "Deliver Open Date and Time"
click div "[DATE] 8:00 AM"
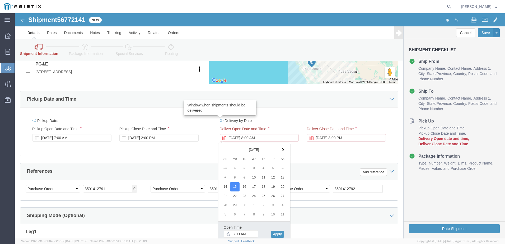
click icon
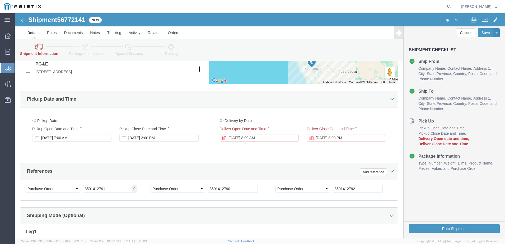
click div "Delivery by Date Delivery Start Date Delivery Start Time Deliver Open Date and …"
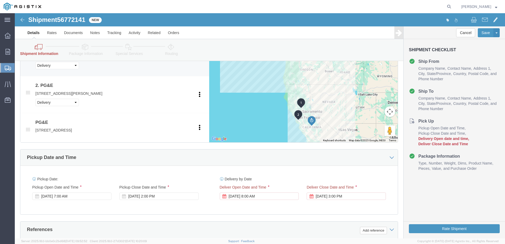
scroll to position [297, 0]
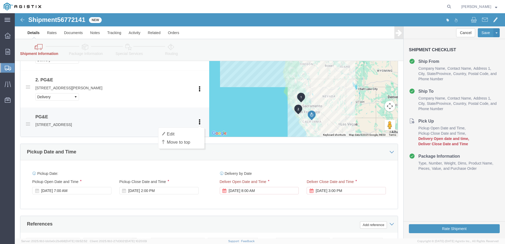
click icon
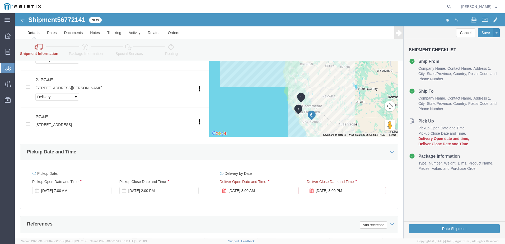
click div "Pickup Date: Pickup Start Date Pickup Start Time Pickup Open Date and Time [DAT…"
click div "[DATE] 8:00 AM"
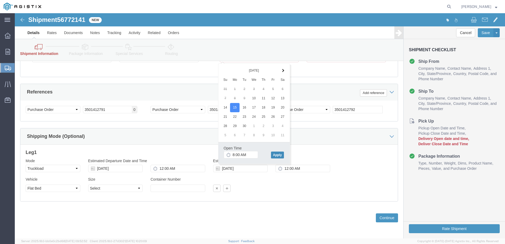
click button "Apply"
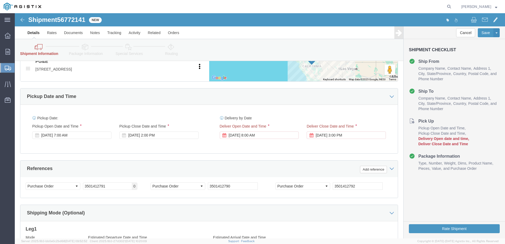
scroll to position [350, 0]
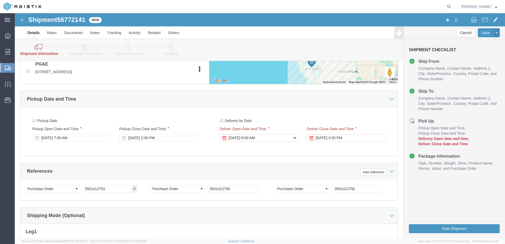
click div "[DATE] 8:00 AM"
click icon
click div "[DATE] 3:00 PM"
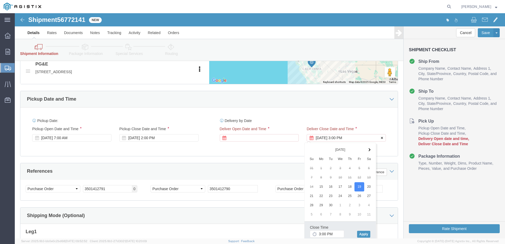
click icon
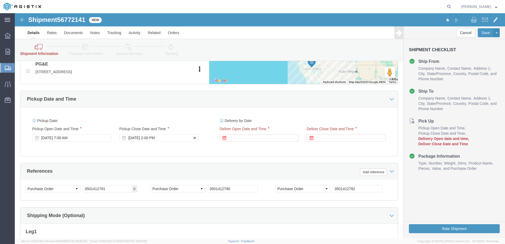
click div "[DATE] 2:00 PM"
click div
click button "Apply"
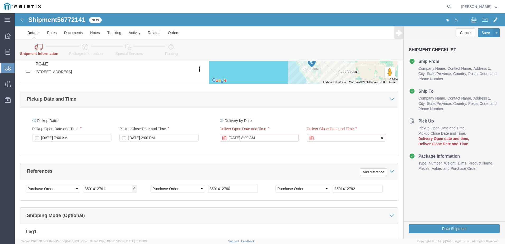
click div
click button "Apply"
click div "[DATE] 2:00 PM"
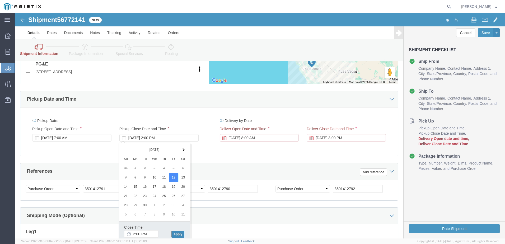
click button "Apply"
click div "Pickup Date: Pickup Start Date Pickup Start Time Pickup Open Date and Time [DAT…"
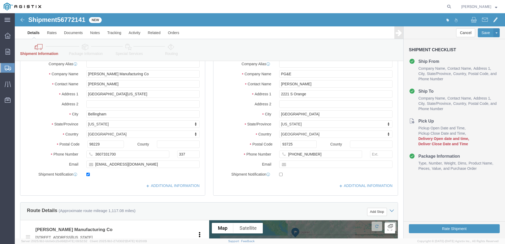
scroll to position [7, 0]
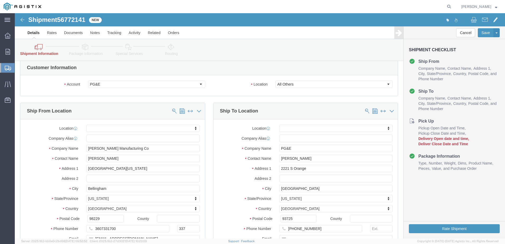
click icon
click link "Rates"
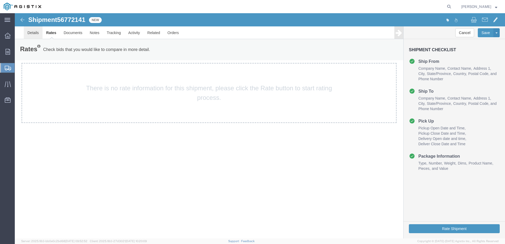
click at [38, 31] on link "Details" at bounding box center [33, 32] width 19 height 13
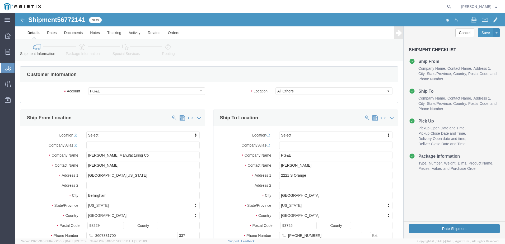
click button "Rate Shipment"
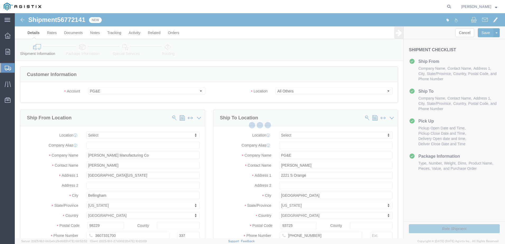
select select
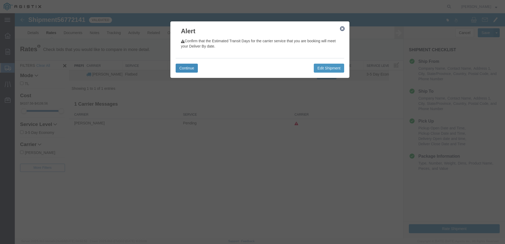
click at [190, 67] on button "Continue" at bounding box center [187, 68] width 22 height 9
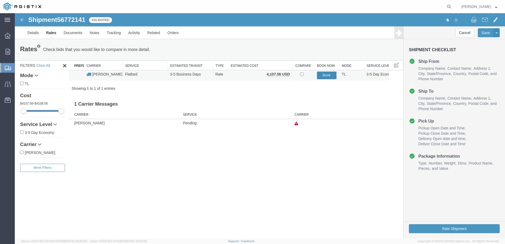
click at [334, 75] on button "Book" at bounding box center [327, 76] width 20 height 8
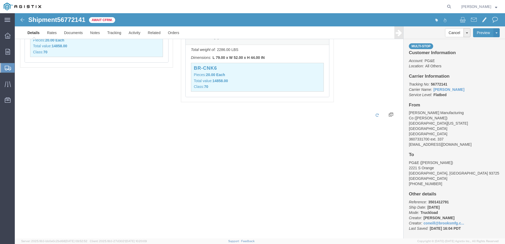
scroll to position [5, 0]
